Goal: Information Seeking & Learning: Compare options

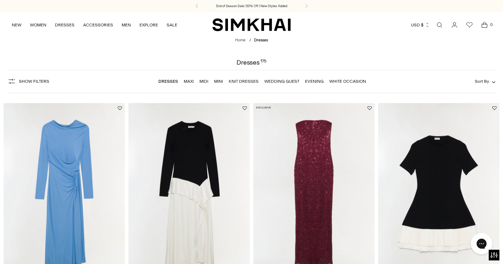
click at [165, 82] on link "Dresses" at bounding box center [169, 81] width 20 height 5
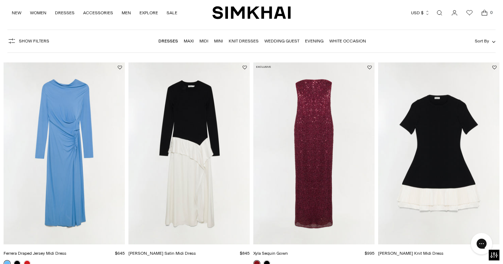
scroll to position [15, 0]
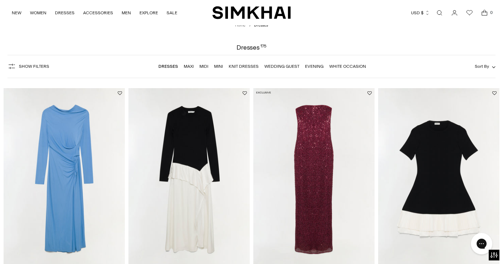
click at [339, 66] on link "White Occasion" at bounding box center [348, 66] width 37 height 5
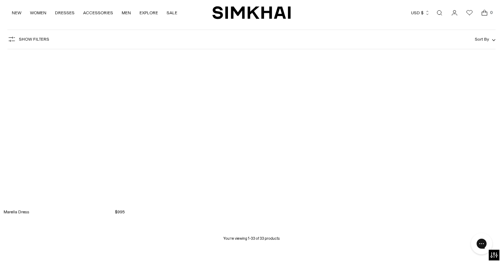
scroll to position [1836, 0]
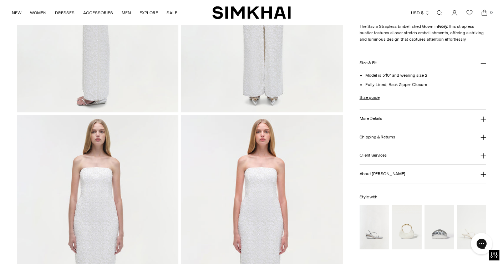
scroll to position [428, 0]
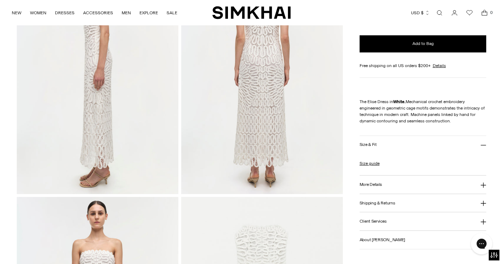
scroll to position [425, 0]
